Goal: Task Accomplishment & Management: Manage account settings

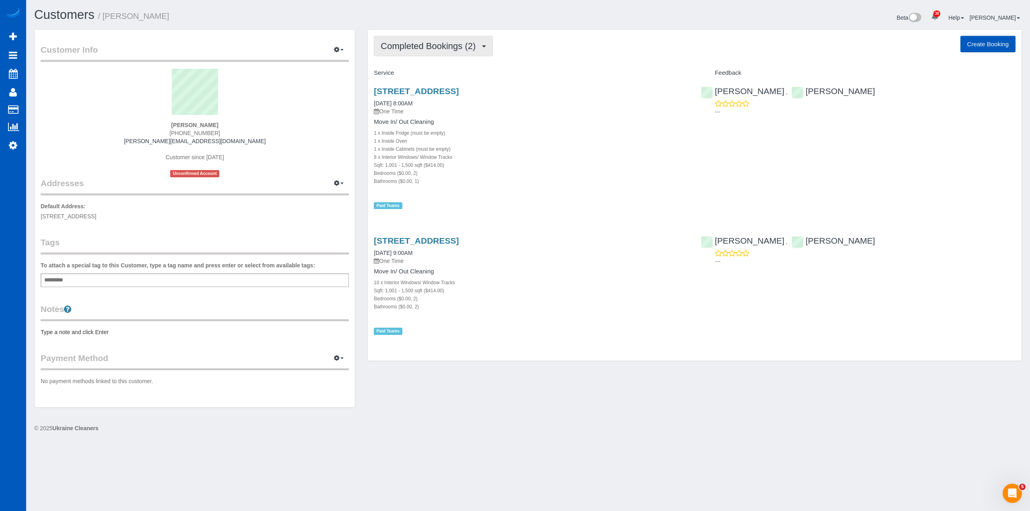
click at [434, 44] on span "Completed Bookings (2)" at bounding box center [430, 46] width 99 height 10
click at [352, 23] on div "Customers / David Detzler" at bounding box center [278, 16] width 500 height 17
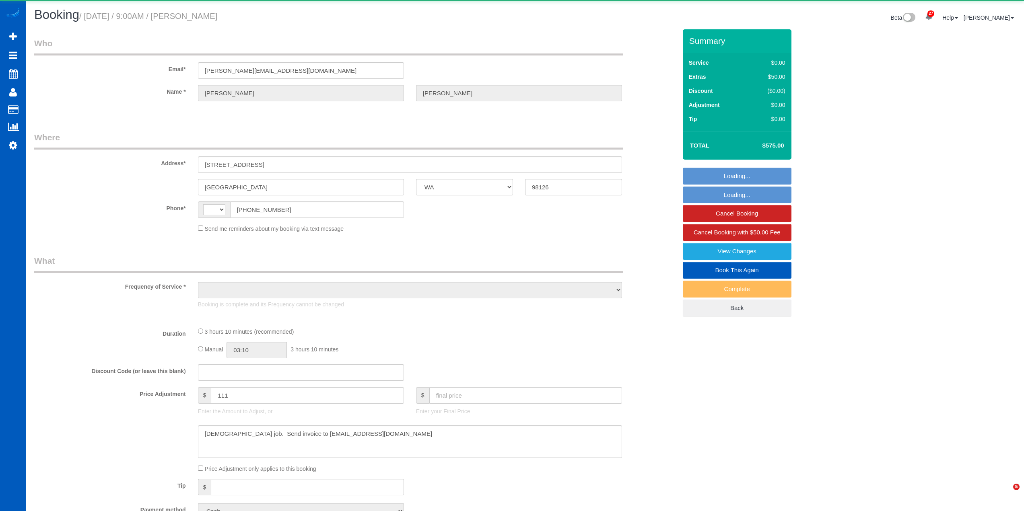
select select "WA"
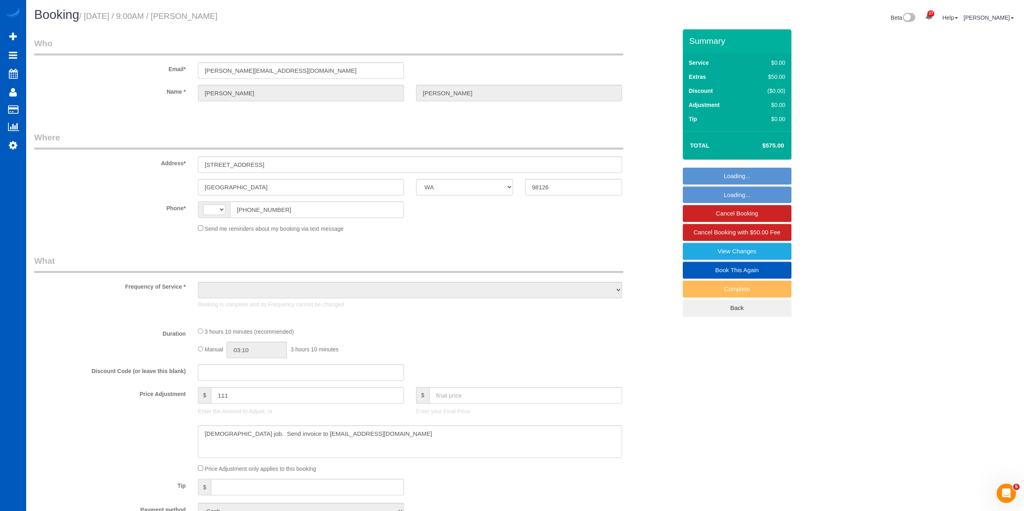
select select "string:[GEOGRAPHIC_DATA]"
select select "object:806"
select select "199"
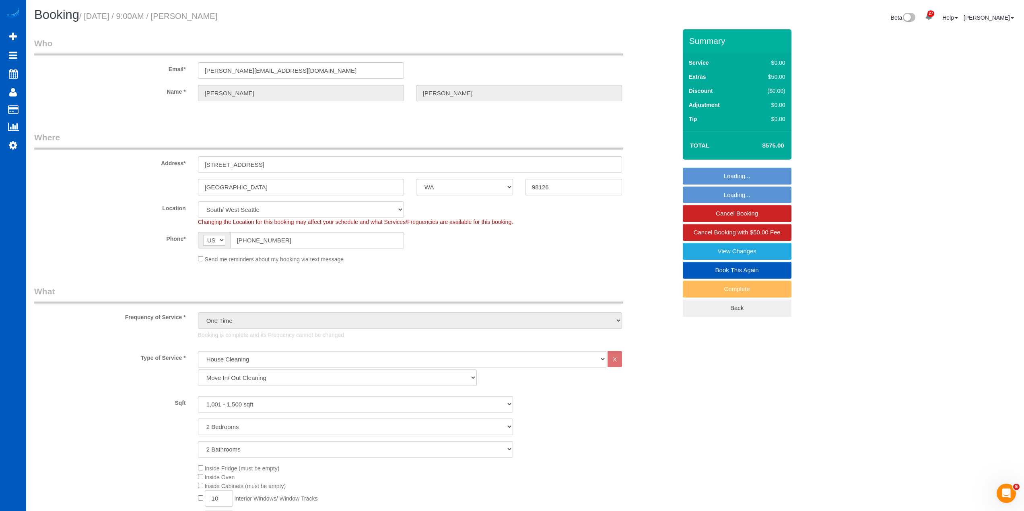
select select "object:1206"
select select "1001"
select select "2"
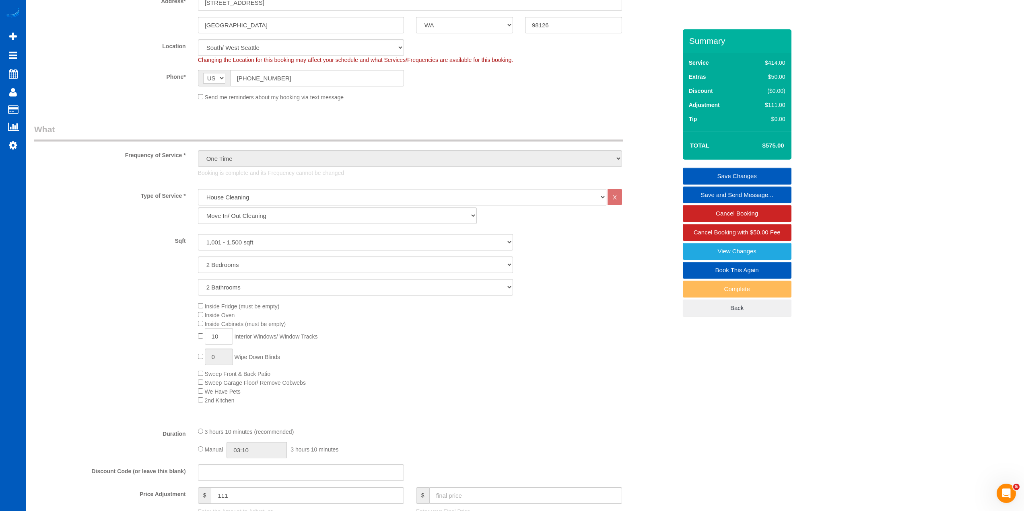
scroll to position [121, 0]
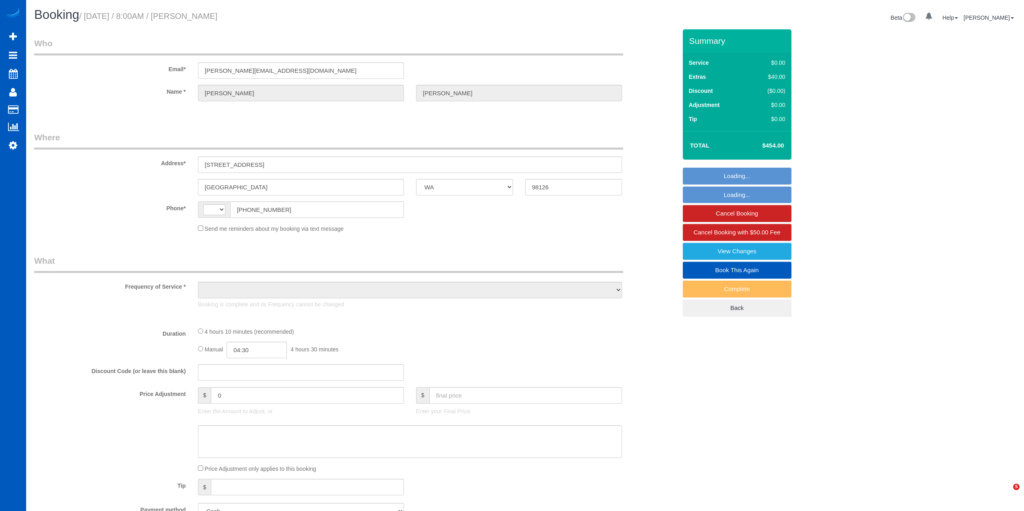
select select "WA"
select select "string:[GEOGRAPHIC_DATA]"
select select "object:1106"
select select "199"
select select "1001"
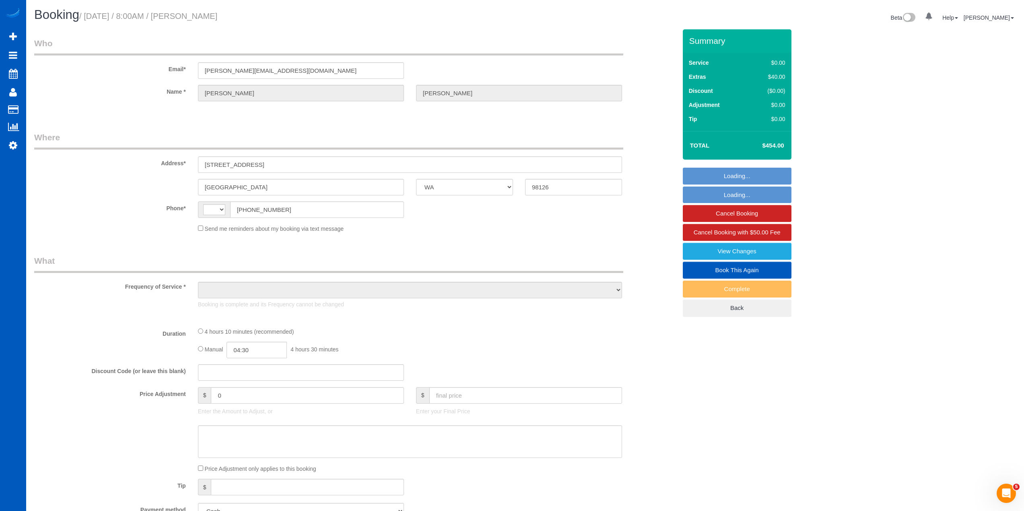
select select "2"
select select "spot1"
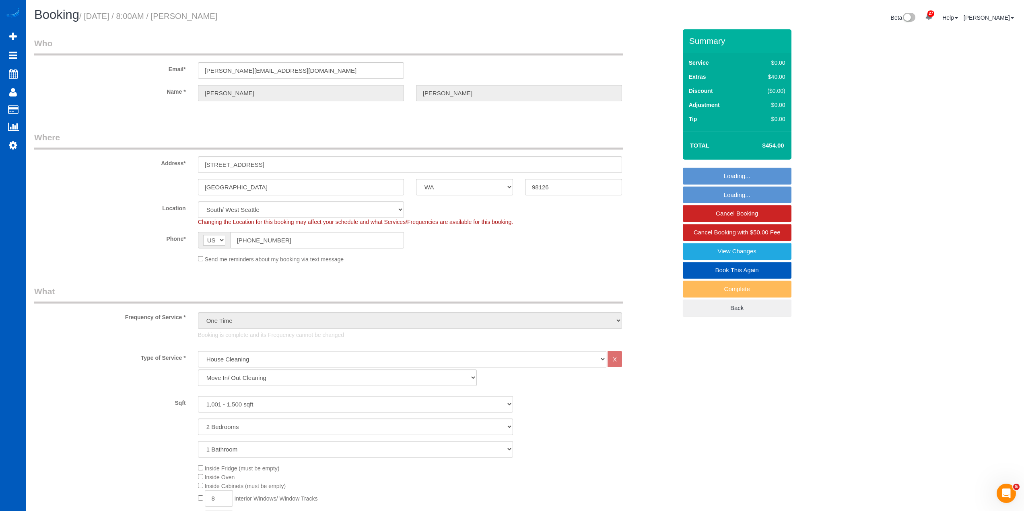
select select "1001"
select select "2"
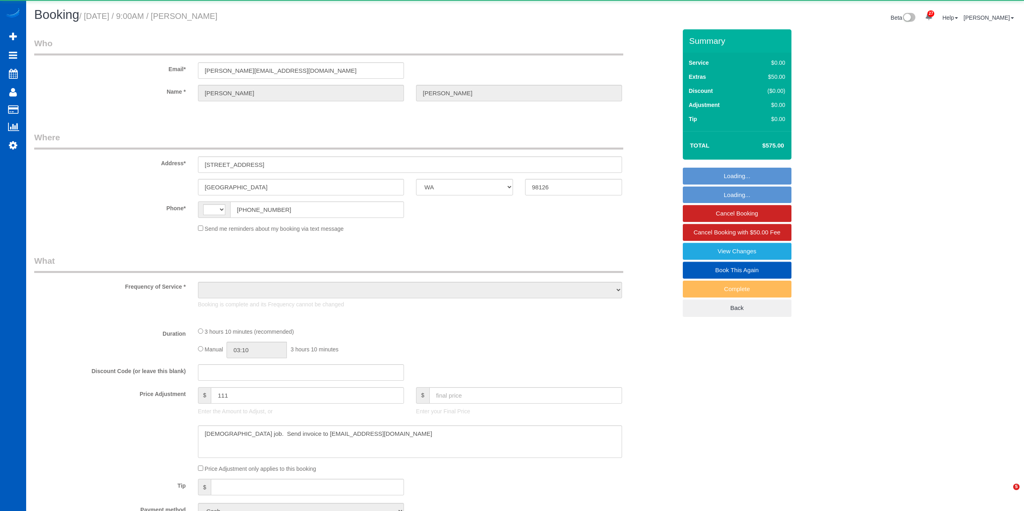
select select "WA"
select select "string:[GEOGRAPHIC_DATA]"
select select "199"
select select "1001"
select select "2"
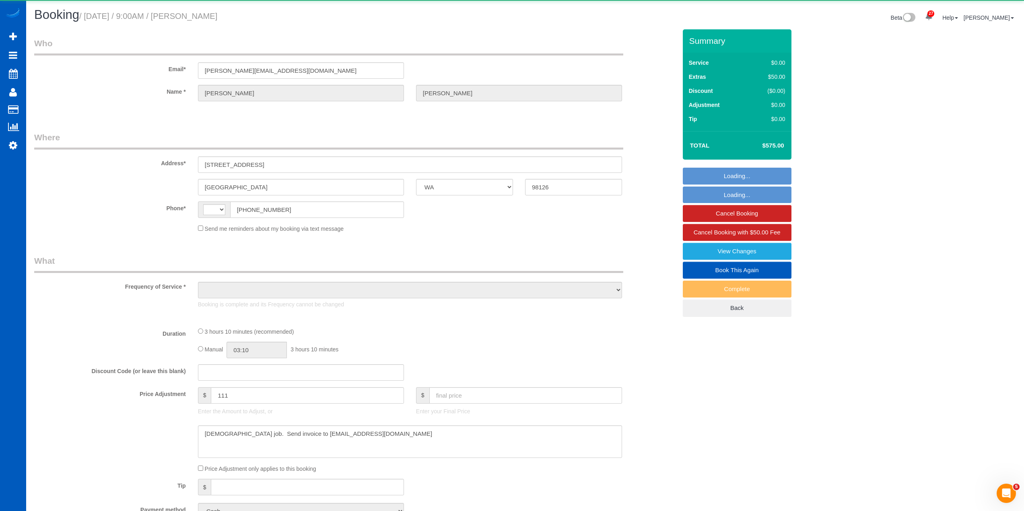
select select "2"
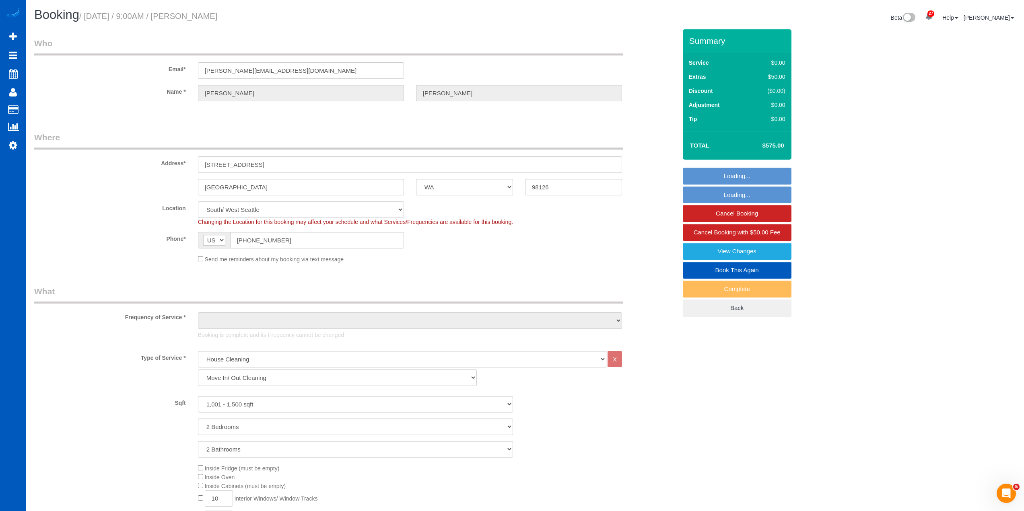
select select "object:1027"
select select "1001"
select select "2"
select select "object:1206"
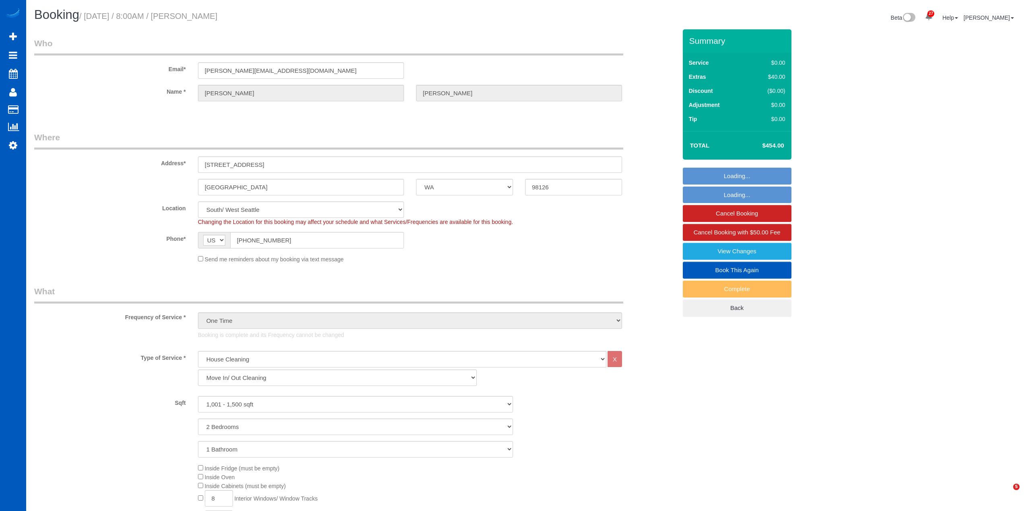
select select "WA"
select select "199"
select select "1001"
select select "2"
select select "spot1"
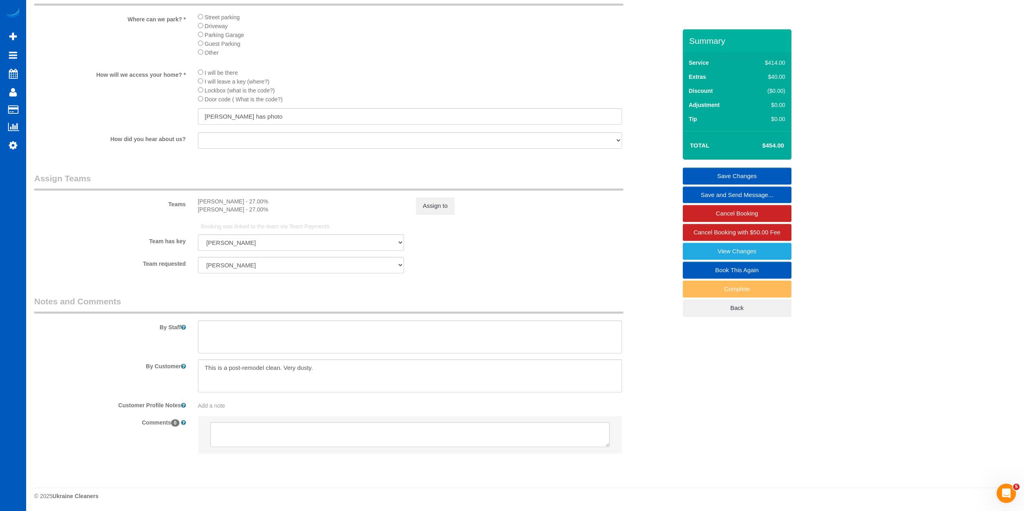
scroll to position [914, 0]
click at [504, 231] on div "Booking was linked to the team via Team Payments" at bounding box center [409, 227] width 428 height 14
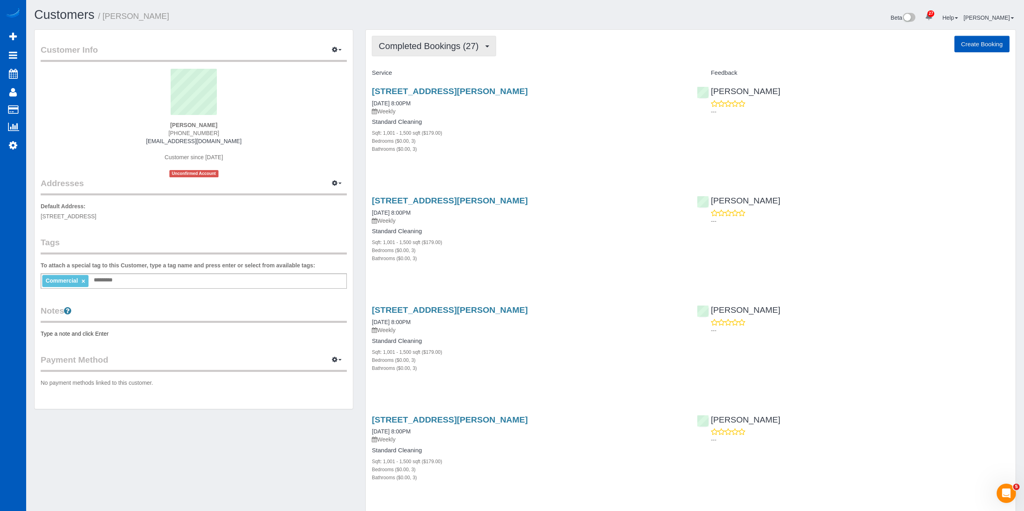
click at [465, 44] on span "Completed Bookings (27)" at bounding box center [431, 46] width 104 height 10
click at [606, 44] on div "Completed Bookings (27) Completed Bookings (27) Upcoming Bookings (11) Cancelle…" at bounding box center [691, 46] width 638 height 21
drag, startPoint x: 245, startPoint y: 141, endPoint x: 149, endPoint y: 140, distance: 95.8
click at [149, 140] on div "Paul Delong (951) 691-3351 pdelong@emlerswimschool.com Customer since 2025 Unco…" at bounding box center [194, 123] width 306 height 109
copy link "pdelong@emlerswimschool.com"
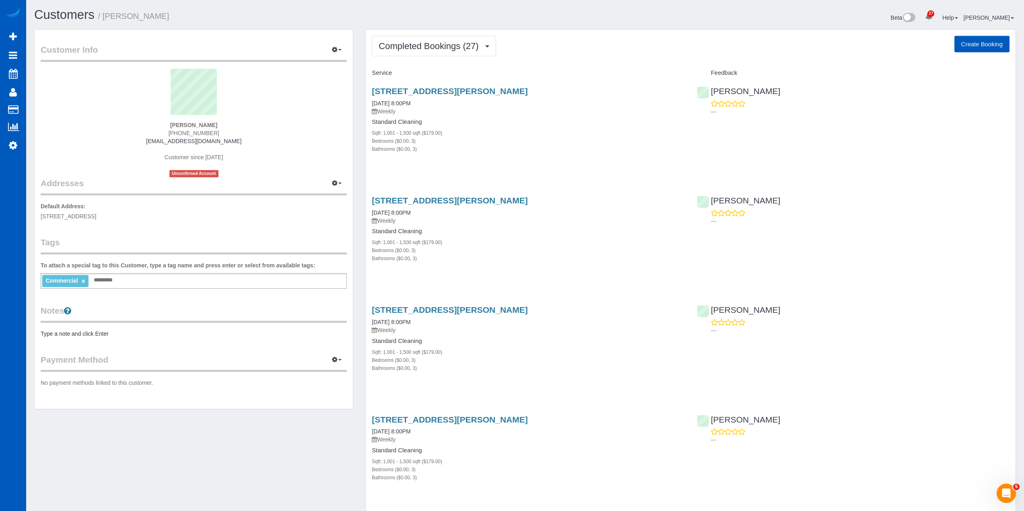
click at [270, 155] on div "Paul Delong (951) 691-3351 pdelong@emlerswimschool.com Customer since 2025 Unco…" at bounding box center [194, 123] width 306 height 109
click at [427, 48] on span "Completed Bookings (27)" at bounding box center [431, 46] width 104 height 10
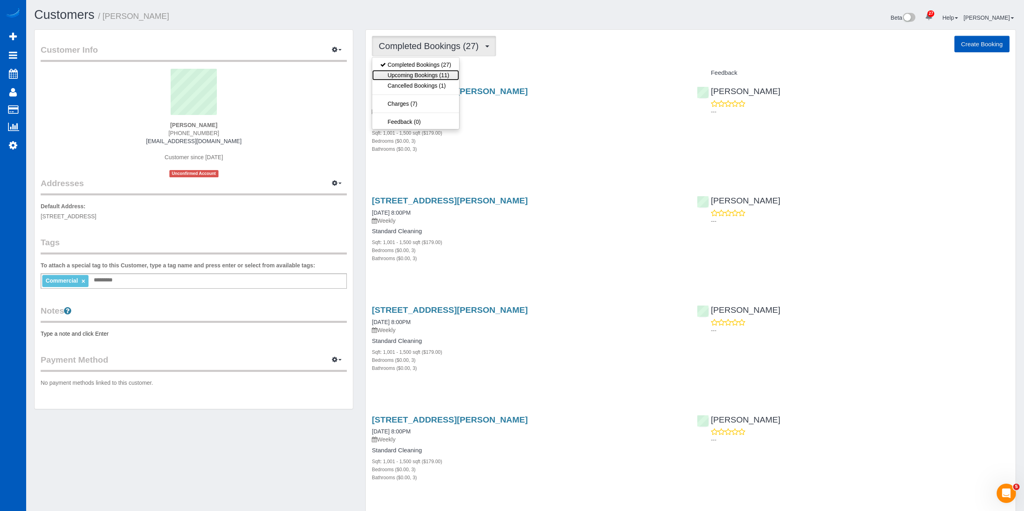
click at [435, 76] on link "Upcoming Bookings (11)" at bounding box center [415, 75] width 87 height 10
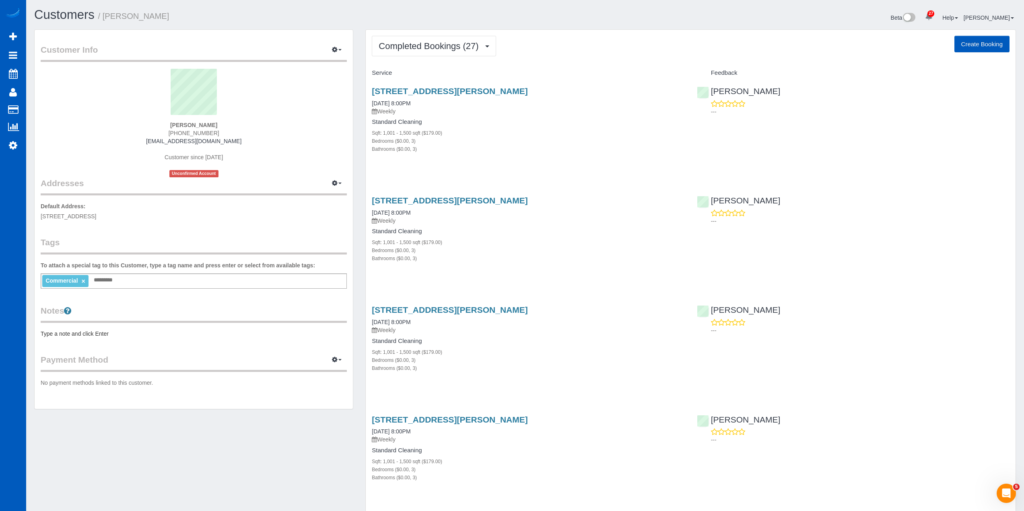
drag, startPoint x: 214, startPoint y: 126, endPoint x: 175, endPoint y: 126, distance: 38.2
click at [175, 126] on div "Paul Delong (951) 691-3351 pdelong@emlerswimschool.com Customer since 2025 Unco…" at bounding box center [194, 123] width 306 height 109
copy strong "Paul Delong"
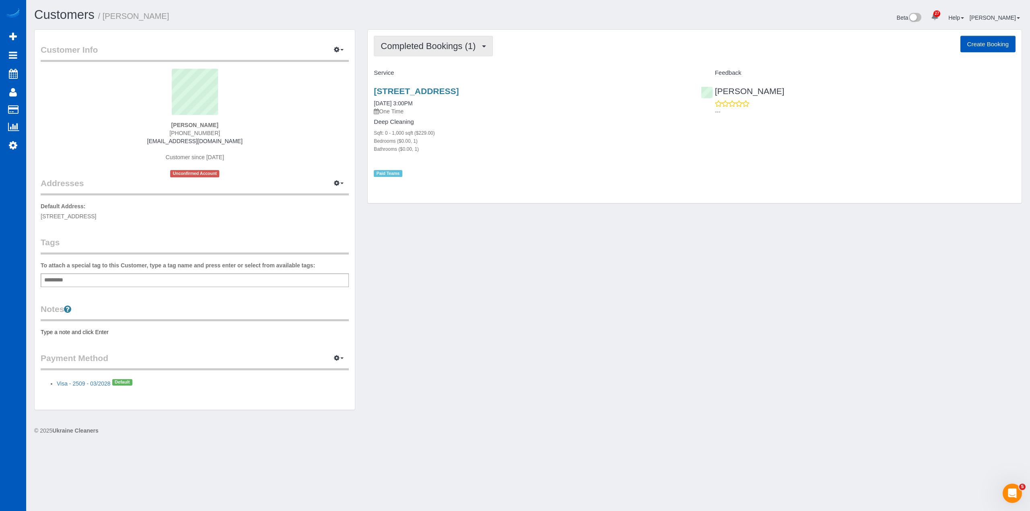
click at [430, 39] on button "Completed Bookings (1)" at bounding box center [433, 46] width 119 height 21
click at [319, 19] on h1 "Customers / Zay Mitchell" at bounding box center [278, 15] width 488 height 14
click at [408, 51] on span "Completed Bookings (1)" at bounding box center [430, 46] width 99 height 10
click at [429, 85] on link "Cancelled Bookings (3)" at bounding box center [416, 85] width 84 height 10
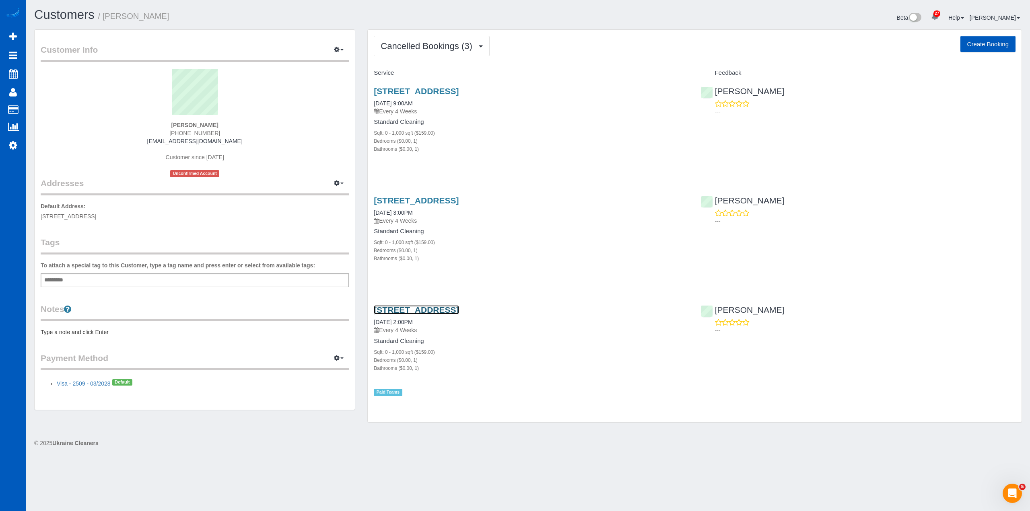
click at [420, 311] on link "355 Nw 6th Ave #607, Portland, OR 97209" at bounding box center [416, 309] width 85 height 9
click at [19, 142] on link "Settings" at bounding box center [13, 145] width 26 height 19
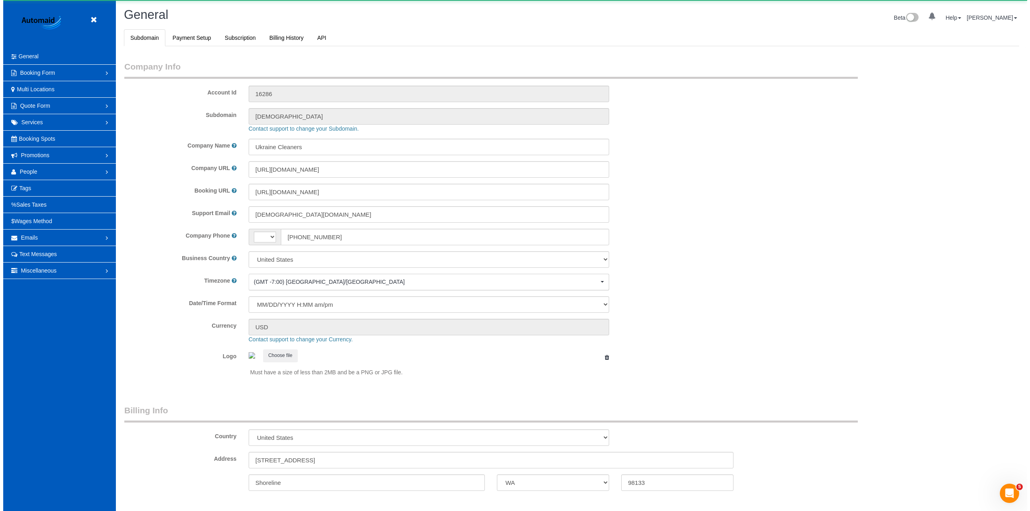
scroll to position [1762, 1024]
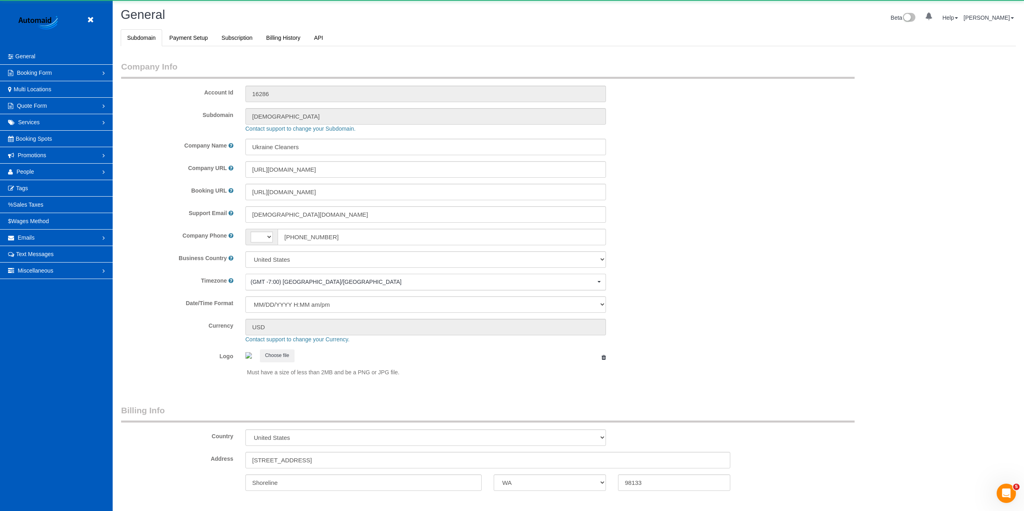
select select "string:US"
select select "1"
click at [23, 171] on span "People" at bounding box center [25, 172] width 18 height 6
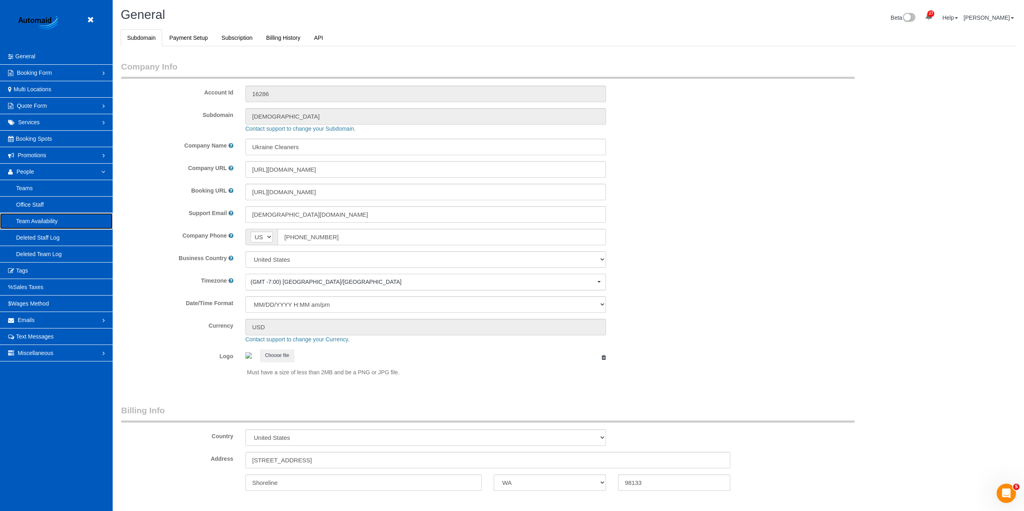
click at [44, 220] on link "Team Availability" at bounding box center [56, 221] width 113 height 16
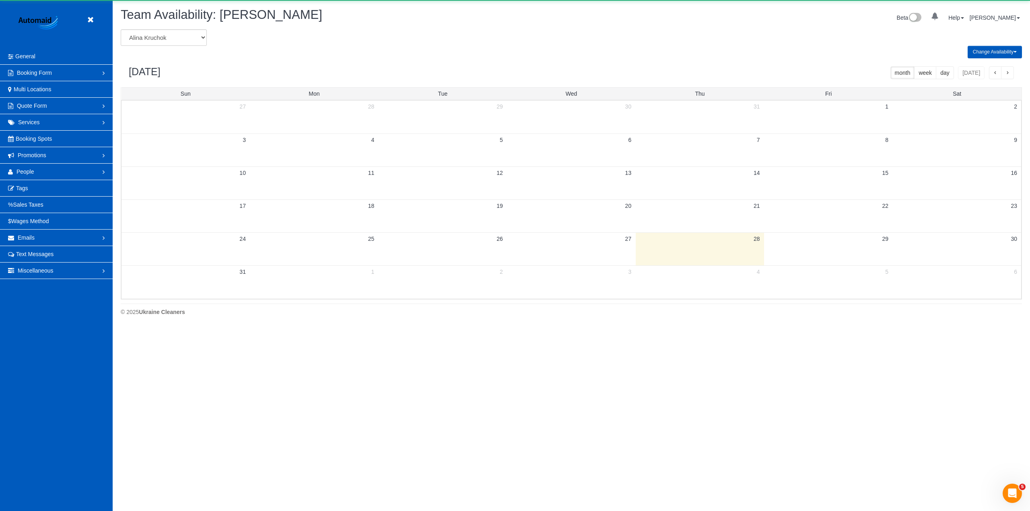
scroll to position [328, 1030]
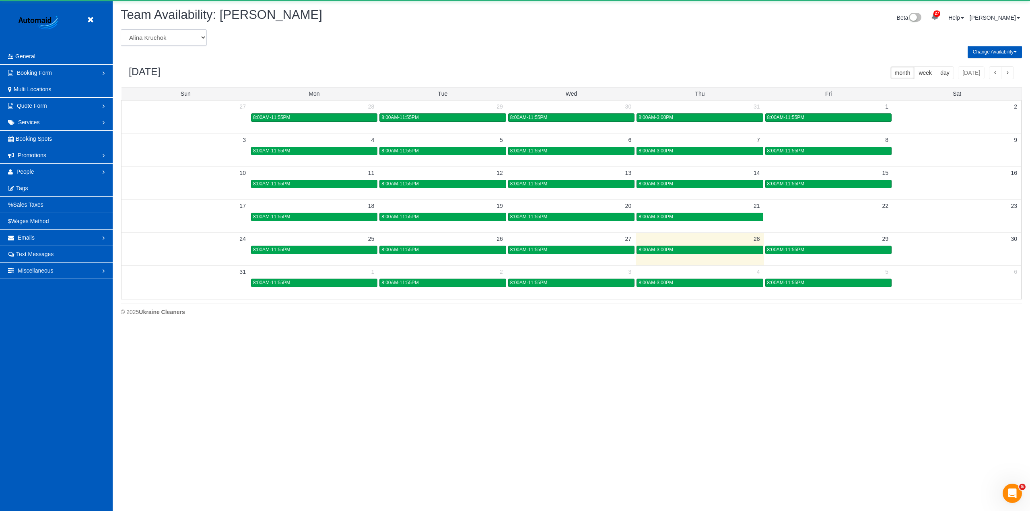
click at [146, 39] on select "Alina Kruchok Alona Kulish Alona Tarasiuk Alona Vikhliaieva Anastasiia Demchenk…" at bounding box center [164, 37] width 86 height 16
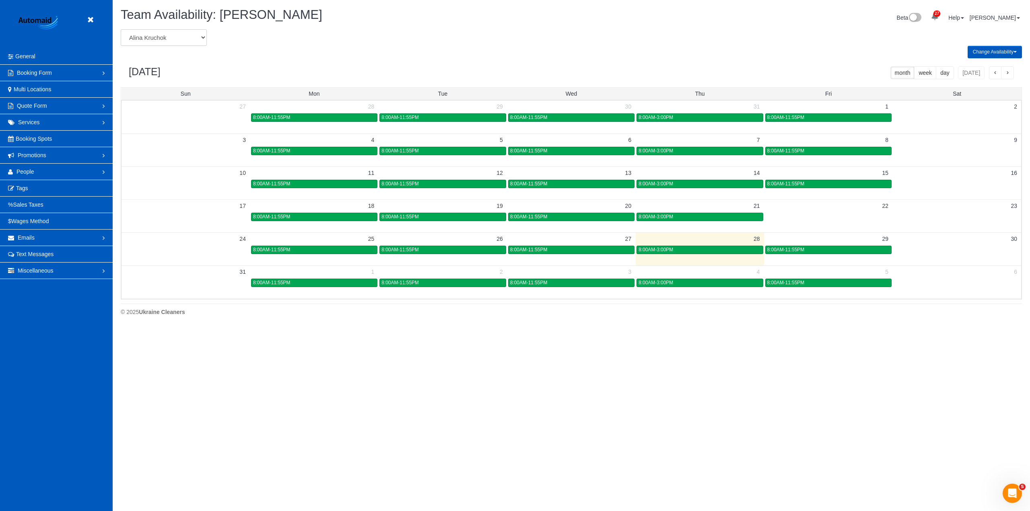
select select "number:19903"
click at [121, 29] on select "Alina Kruchok Alona Kulish Alona Tarasiuk Alona Vikhliaieva Anastasiia Demchenk…" at bounding box center [164, 37] width 86 height 16
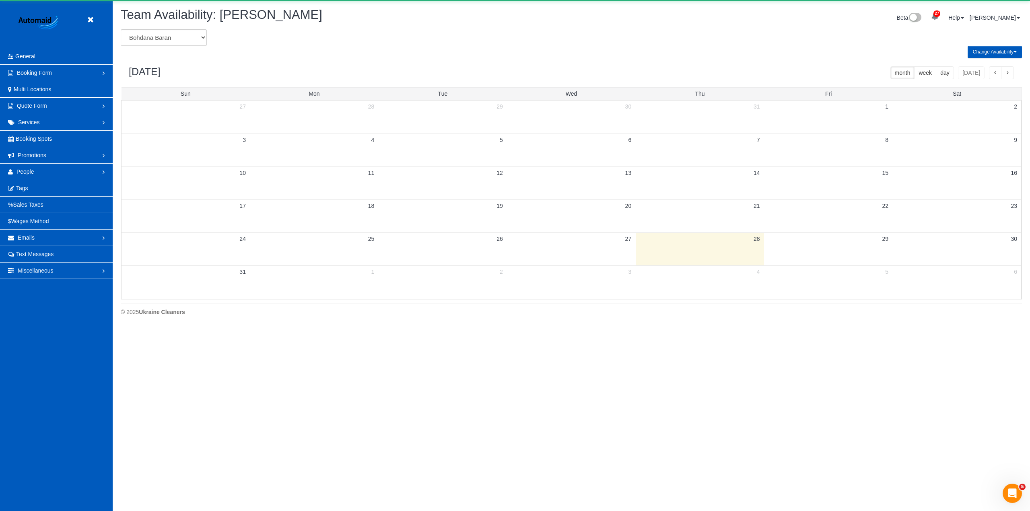
scroll to position [39908, 39205]
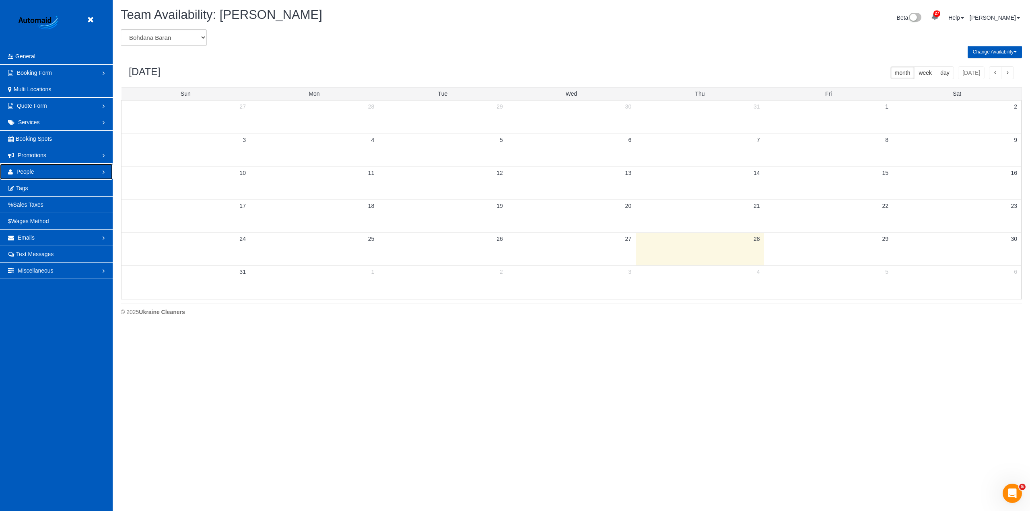
click at [43, 172] on link "People" at bounding box center [56, 172] width 113 height 16
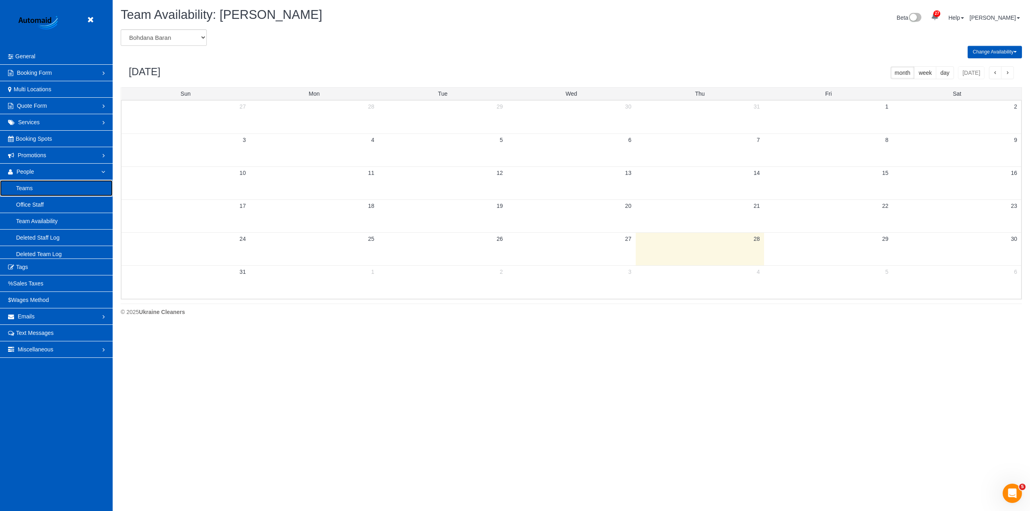
click at [51, 187] on link "Teams" at bounding box center [56, 188] width 113 height 16
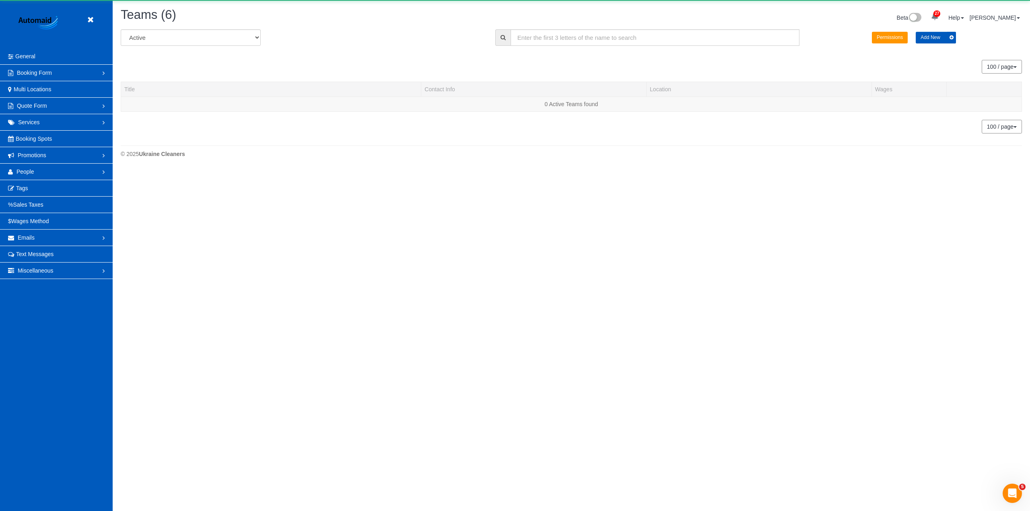
scroll to position [313, 1030]
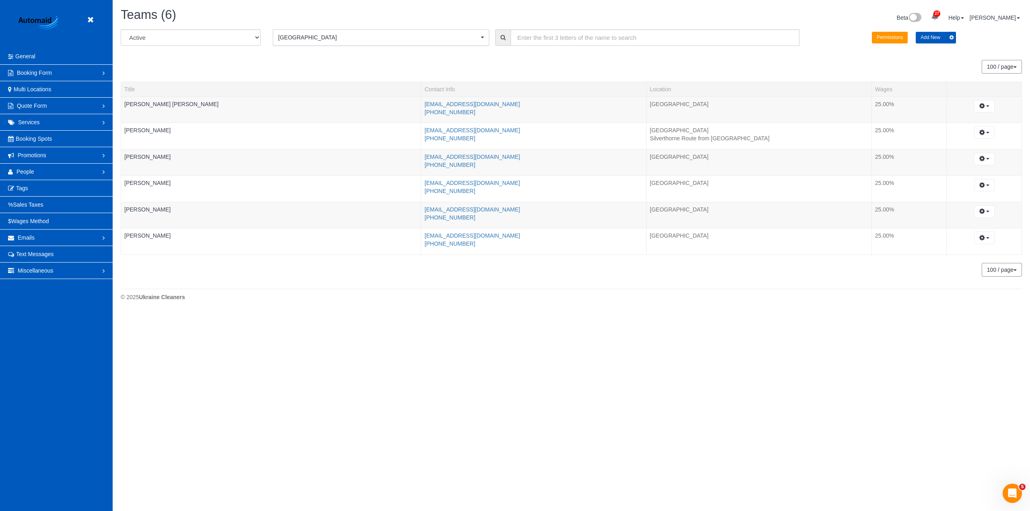
click at [320, 35] on span "Denver" at bounding box center [378, 37] width 201 height 8
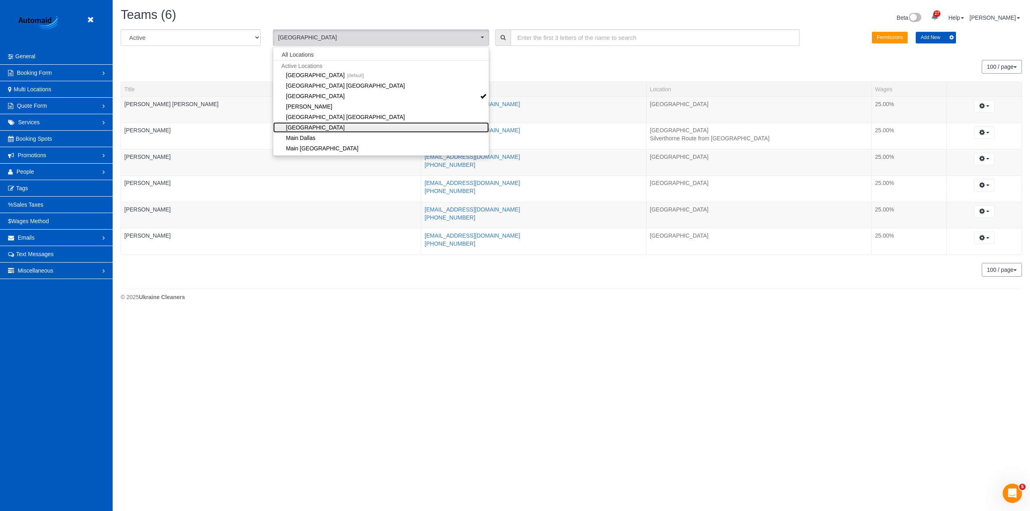
click at [310, 126] on link "Las Vegas" at bounding box center [381, 127] width 216 height 10
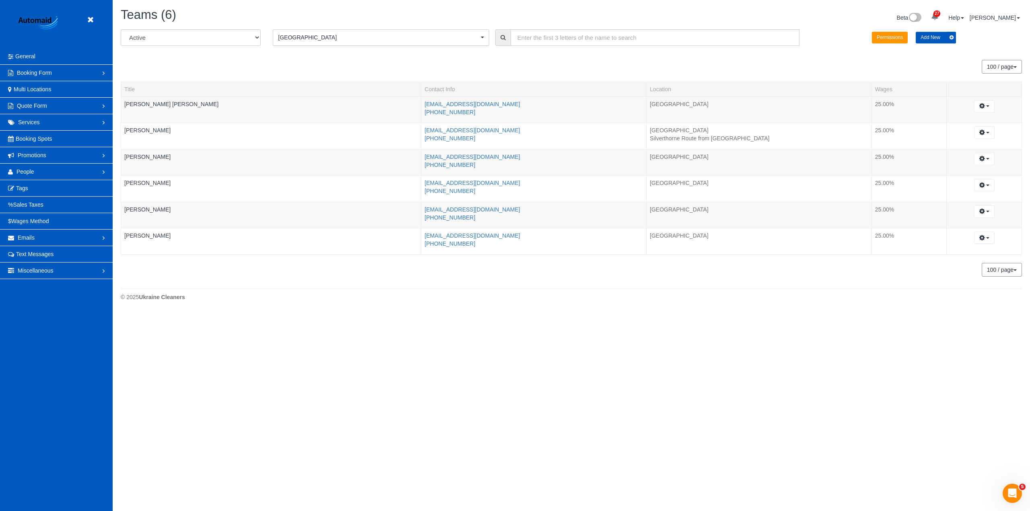
scroll to position [40028, 39205]
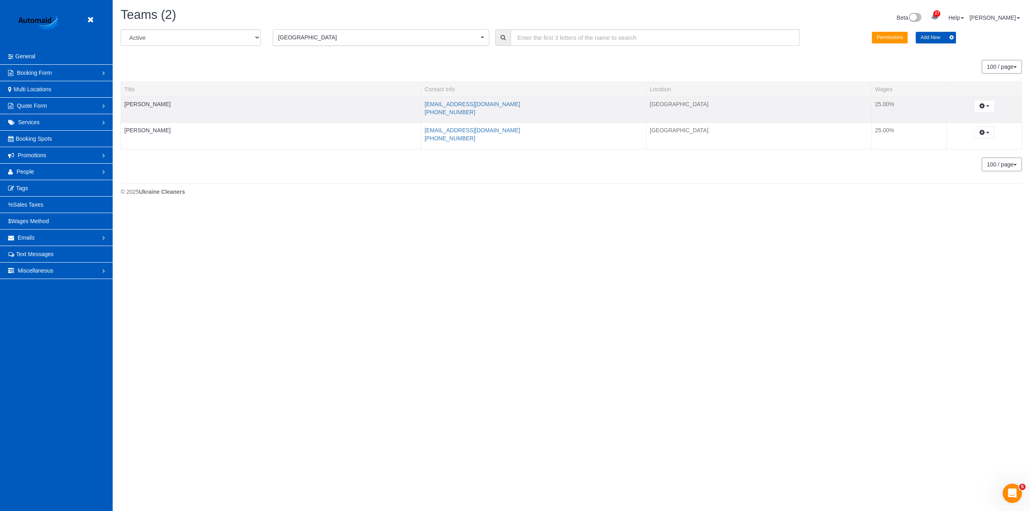
click at [995, 106] on td "Edit View History Archive... Delete..." at bounding box center [984, 110] width 75 height 27
click at [985, 107] on button "button" at bounding box center [984, 106] width 21 height 12
click at [968, 167] on link "Delete..." at bounding box center [963, 168] width 64 height 10
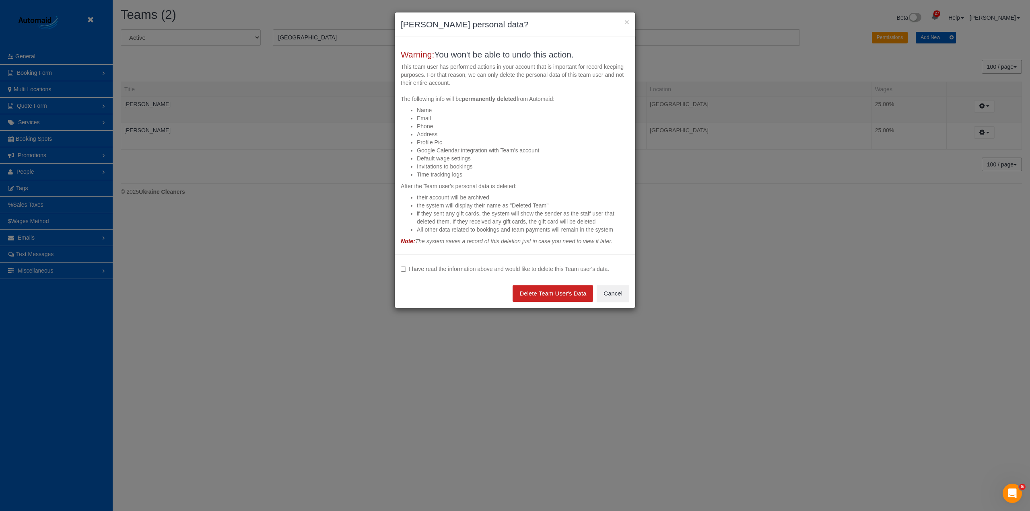
click at [569, 270] on label "I have read the information above and would like to delete this Team user's dat…" at bounding box center [515, 269] width 229 height 8
click at [583, 301] on button "Delete Team User's Data" at bounding box center [553, 293] width 80 height 17
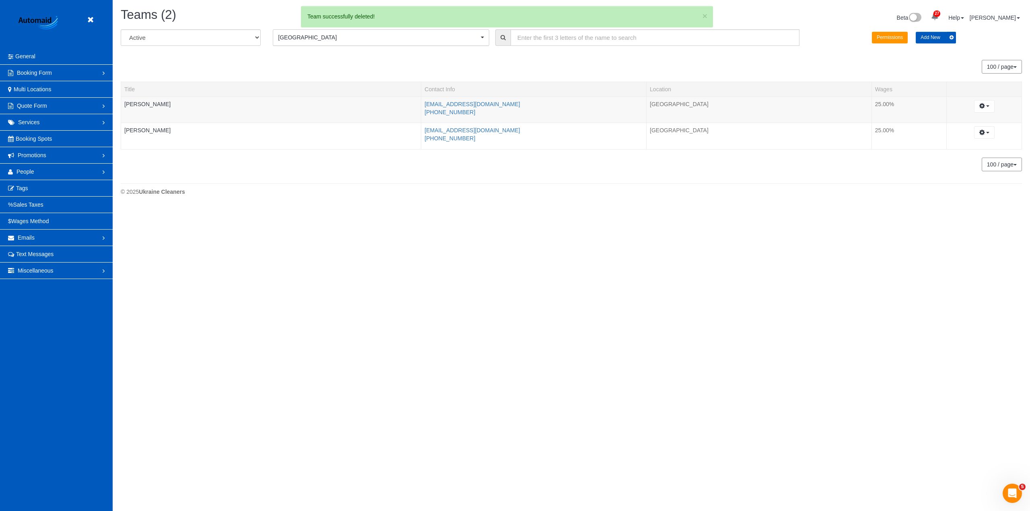
scroll to position [40054, 39205]
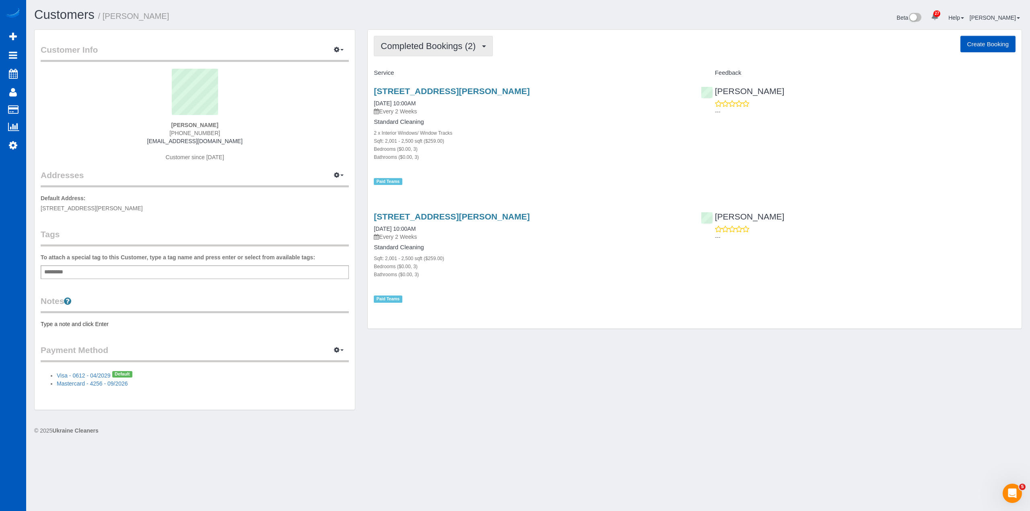
click at [412, 43] on span "Completed Bookings (2)" at bounding box center [430, 46] width 99 height 10
click at [588, 41] on div "Completed Bookings (2) Completed Bookings (2) Upcoming Bookings (0) Cancelled B…" at bounding box center [695, 46] width 642 height 21
click at [445, 49] on span "Completed Bookings (2)" at bounding box center [430, 46] width 99 height 10
click at [502, 29] on div "Customers / [PERSON_NAME] Beta 27 Your Notifications You have 0 alerts × You ha…" at bounding box center [528, 18] width 1000 height 21
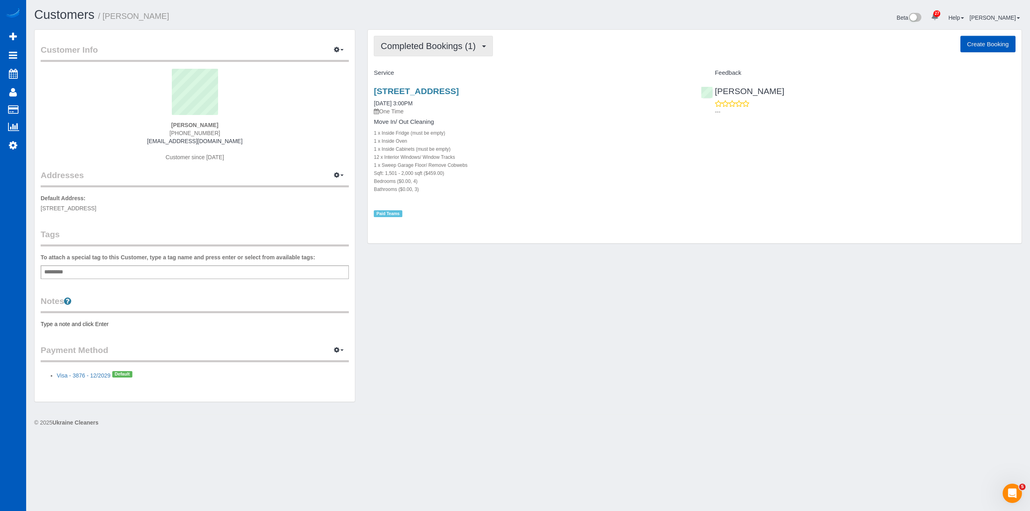
click at [460, 43] on span "Completed Bookings (1)" at bounding box center [430, 46] width 99 height 10
click at [249, 21] on h1 "Customers / Kenneth Matta" at bounding box center [278, 15] width 488 height 14
